Goal: Navigation & Orientation: Find specific page/section

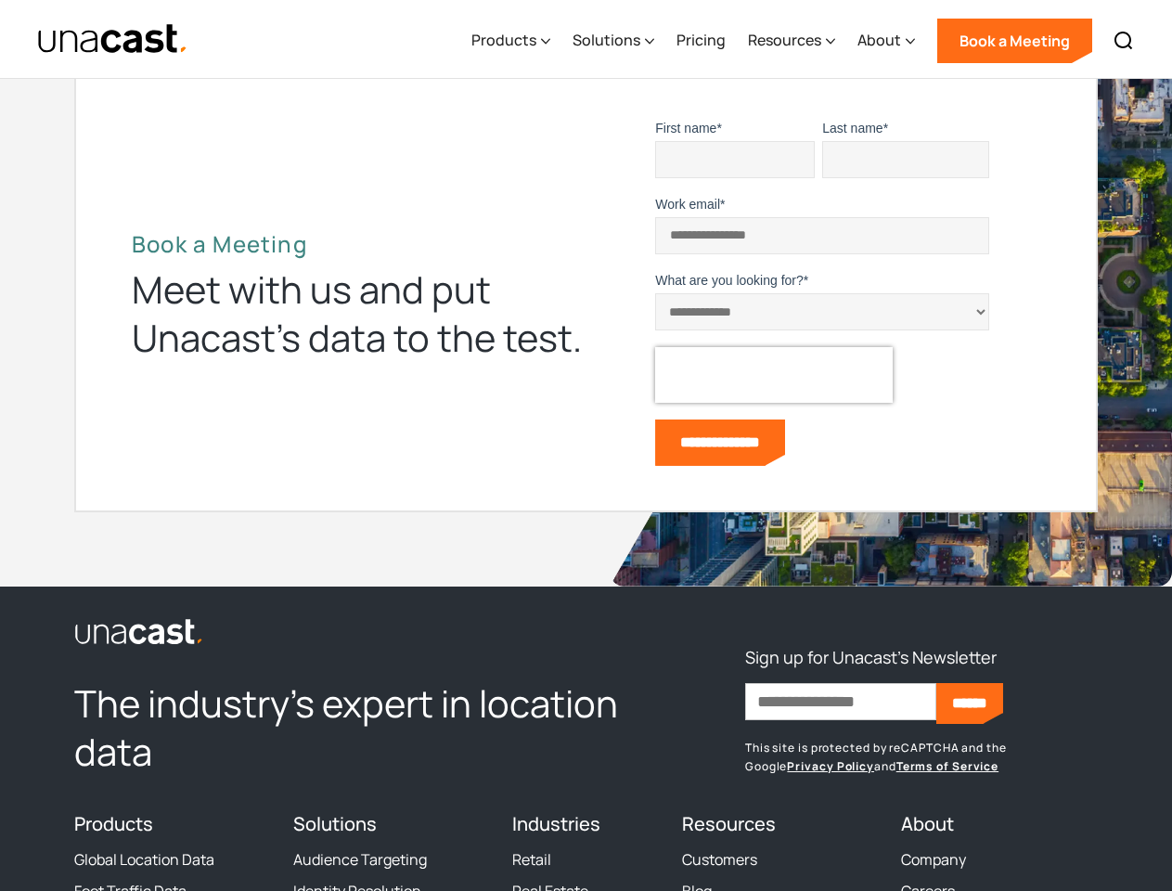
scroll to position [5169, 0]
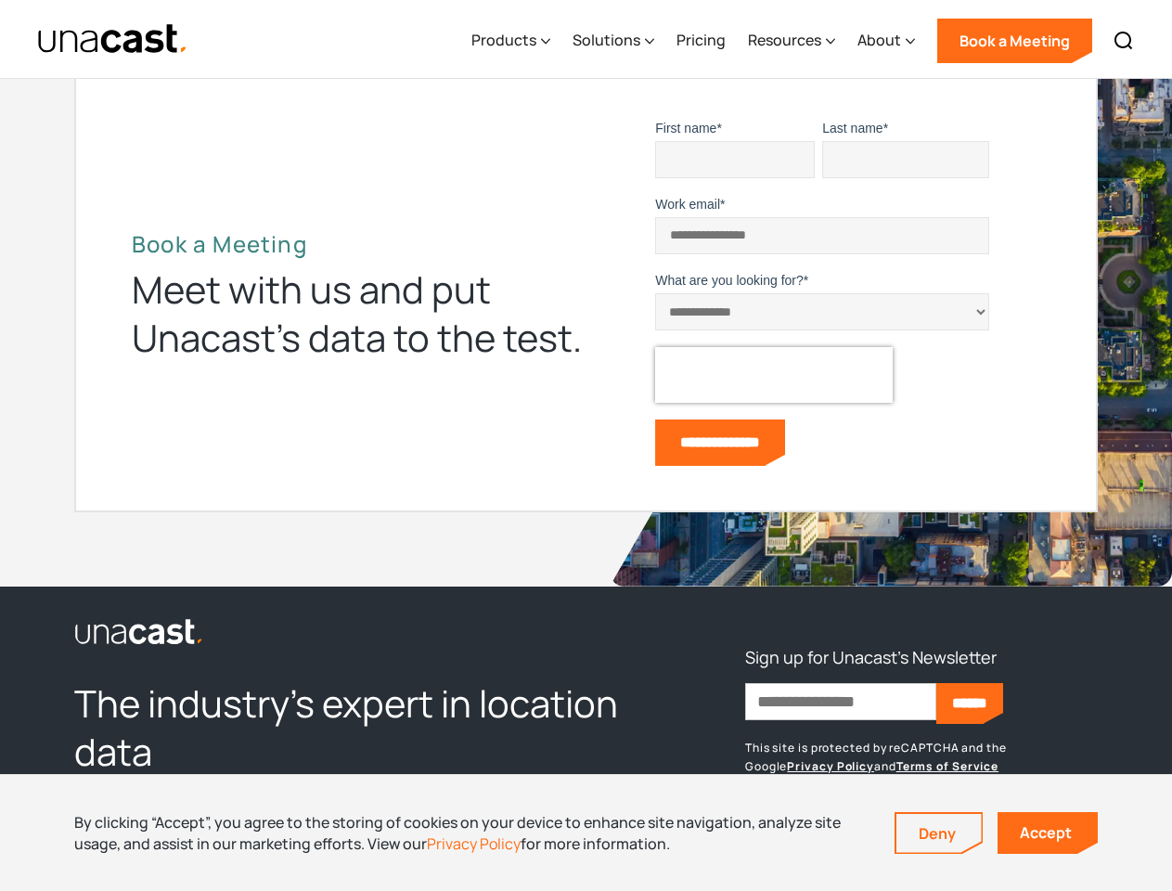
click at [587, 446] on div "**********" at bounding box center [814, 296] width 455 height 355
click at [805, 39] on div "Resources" at bounding box center [784, 40] width 73 height 22
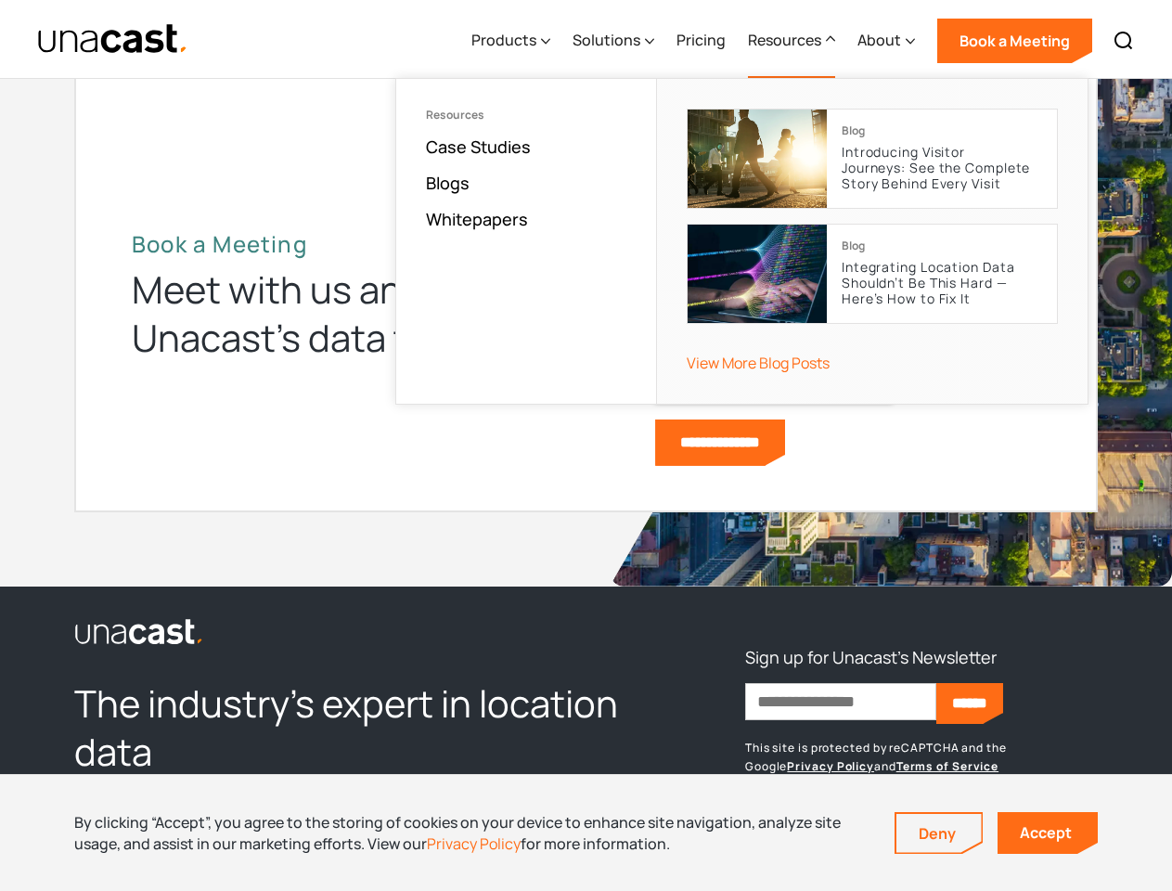
click at [515, 41] on div "Products" at bounding box center [504, 40] width 65 height 22
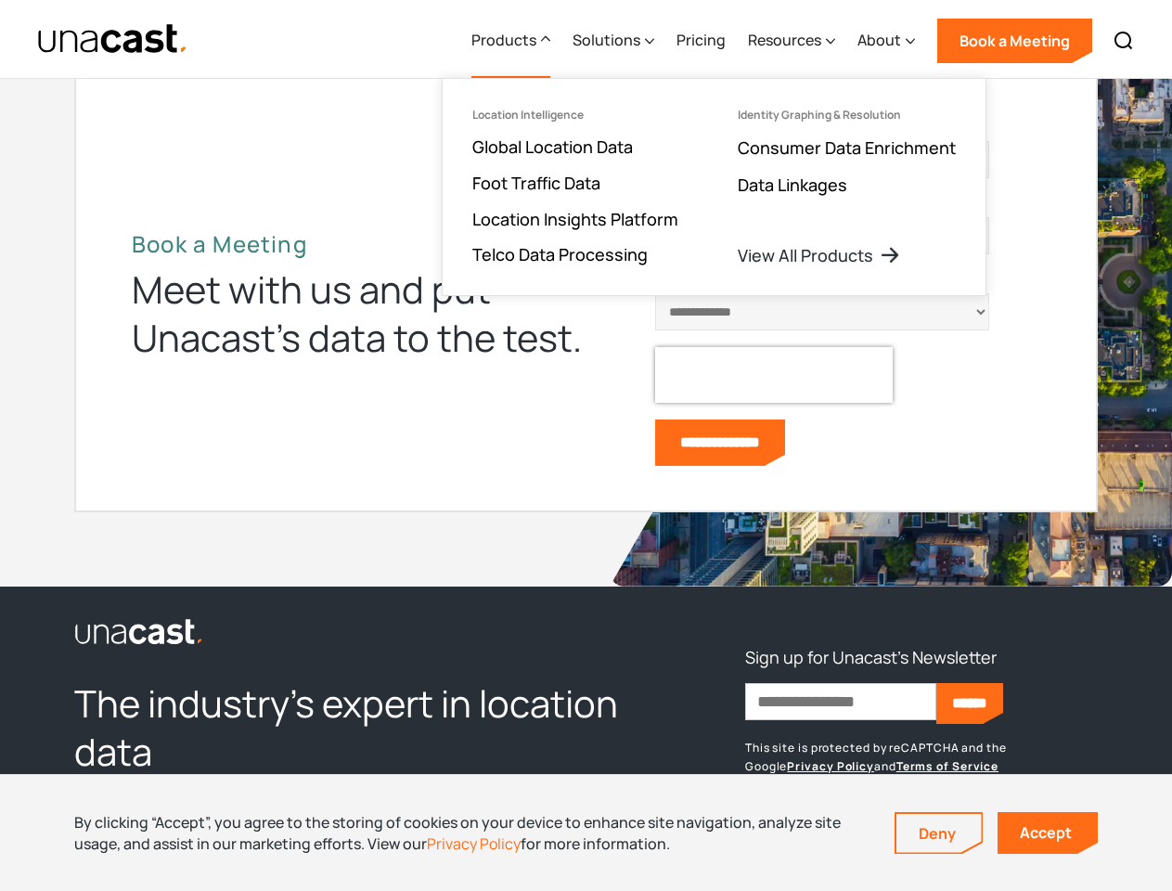
click at [615, 41] on div "Solutions" at bounding box center [607, 40] width 68 height 22
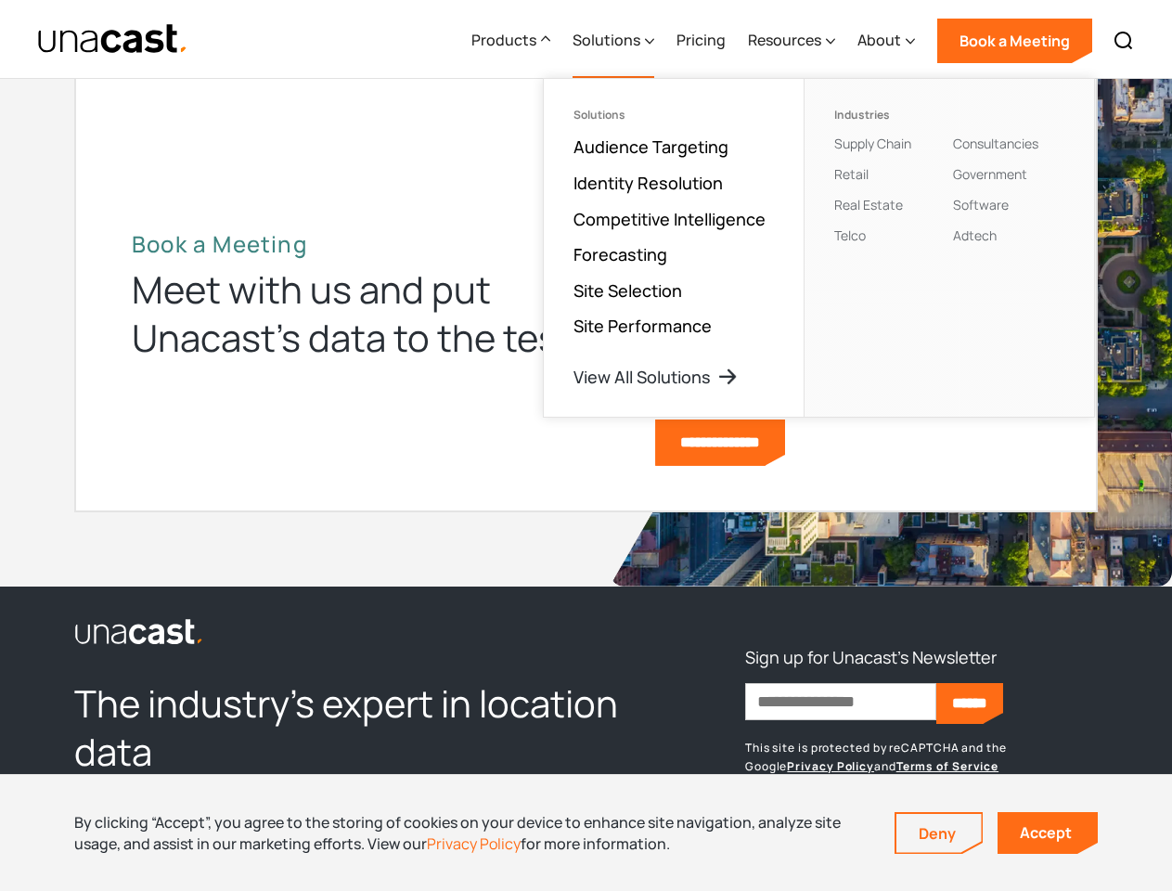
click at [793, 41] on div "Resources" at bounding box center [784, 40] width 73 height 22
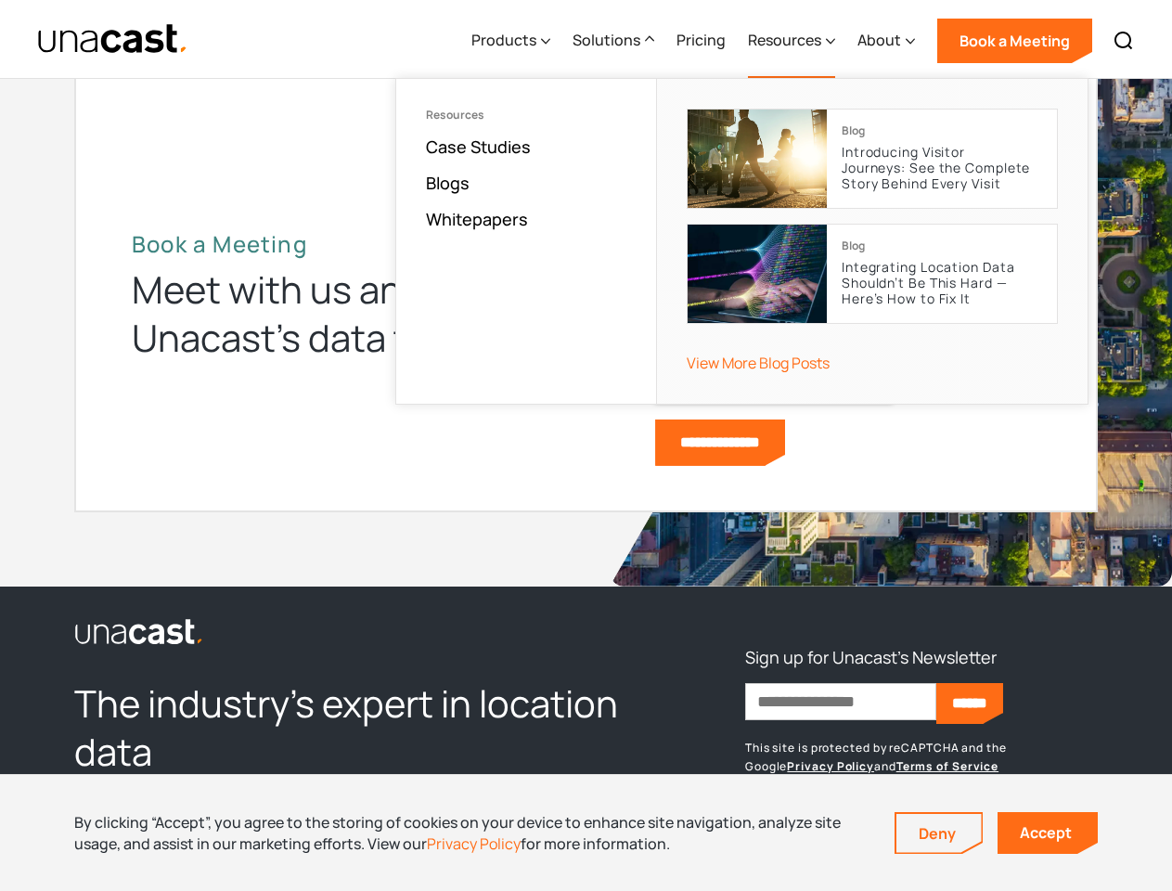
click at [887, 41] on div "About" at bounding box center [880, 40] width 44 height 22
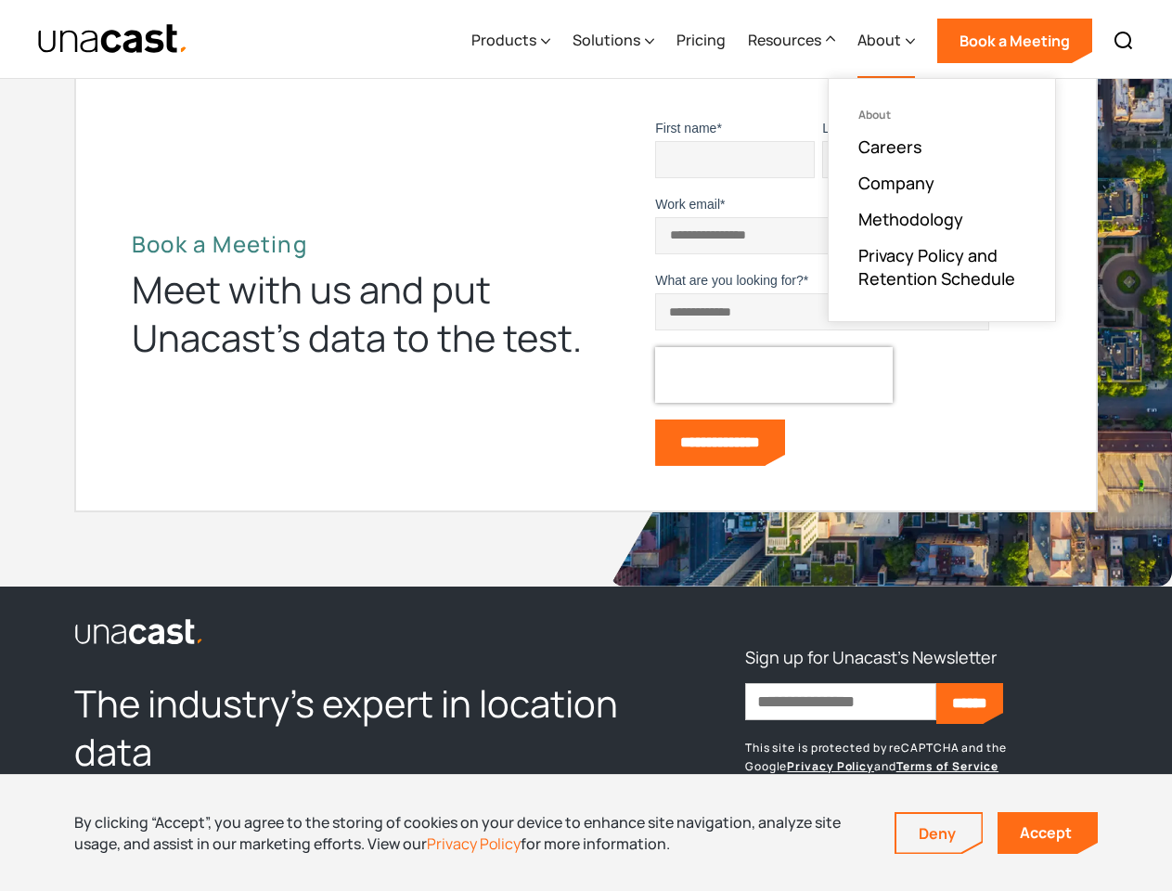
click at [1124, 41] on img at bounding box center [1124, 41] width 22 height 22
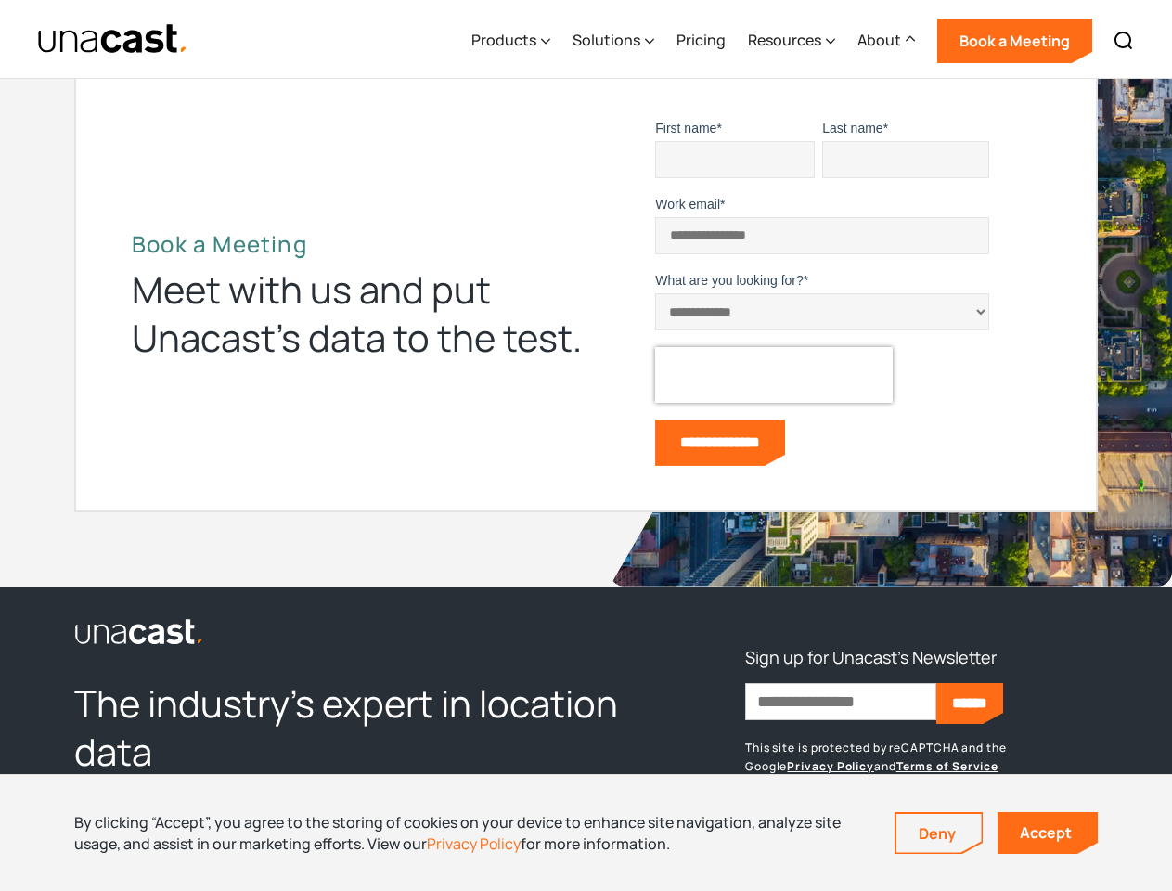
click at [0, 0] on div at bounding box center [0, 0] width 0 height 0
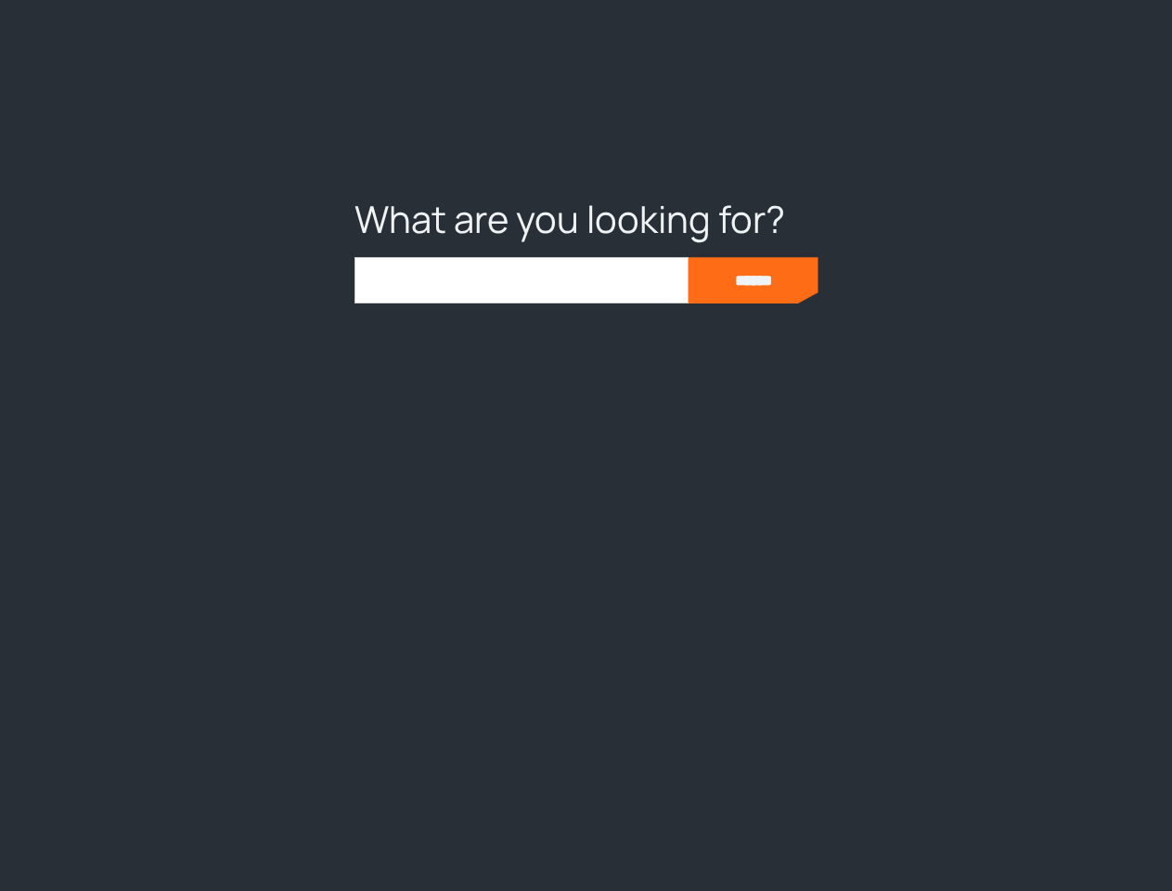
click at [735, 445] on input "**********" at bounding box center [720, 443] width 130 height 46
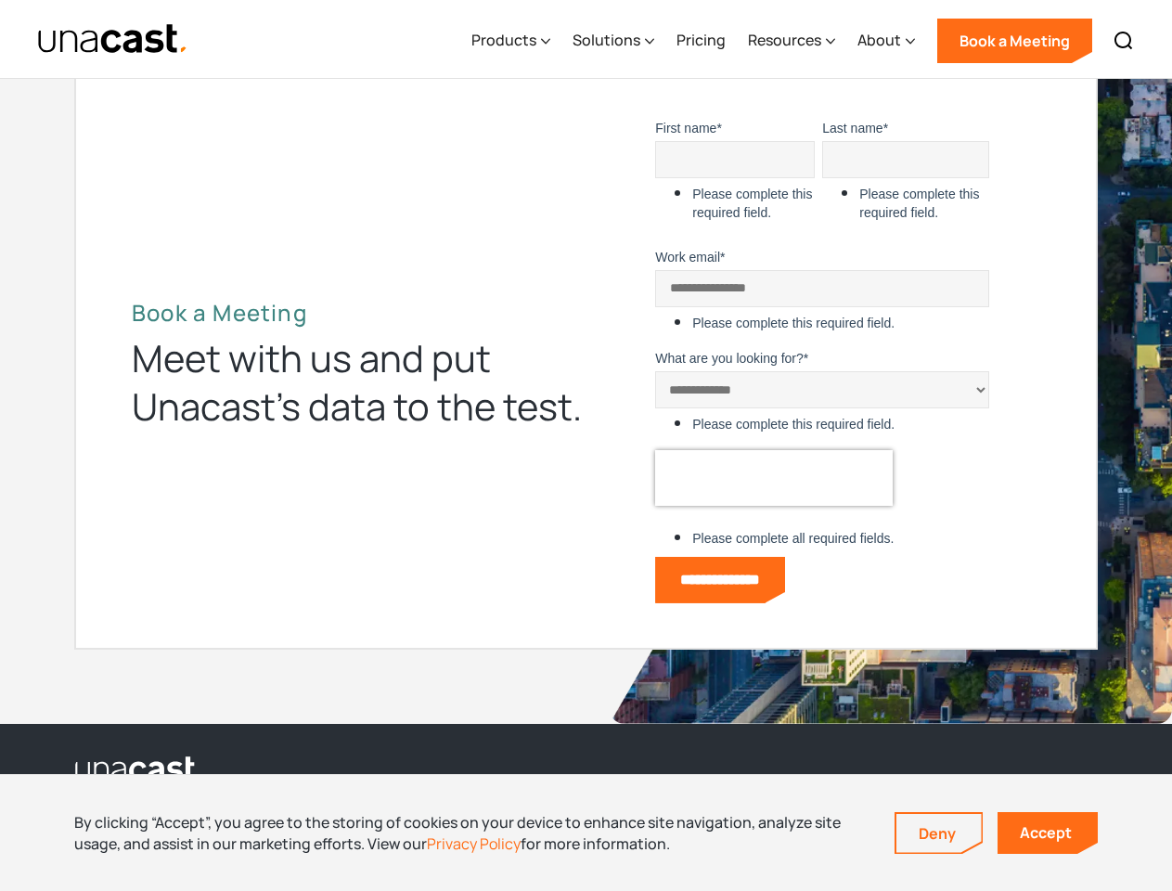
click at [922, 706] on img at bounding box center [891, 361] width 563 height 726
